Goal: Contribute content

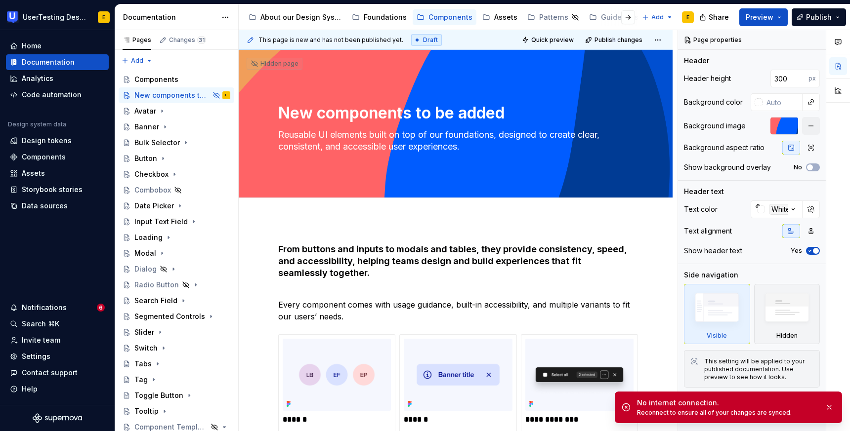
scroll to position [760, 0]
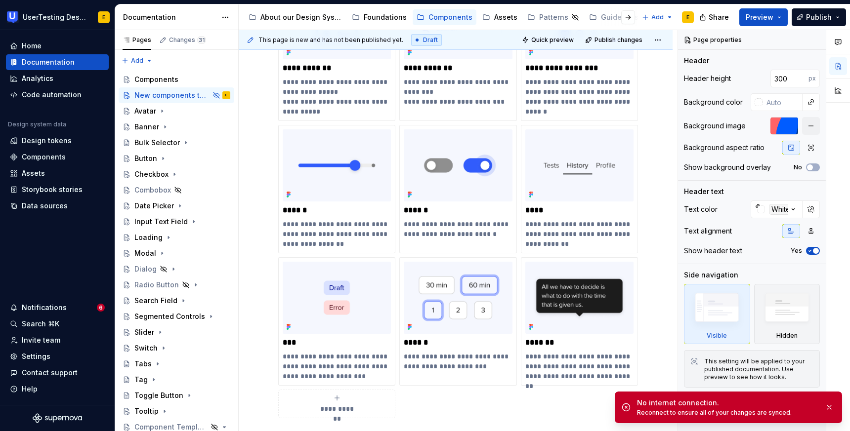
type textarea "*"
